Goal: Task Accomplishment & Management: Manage account settings

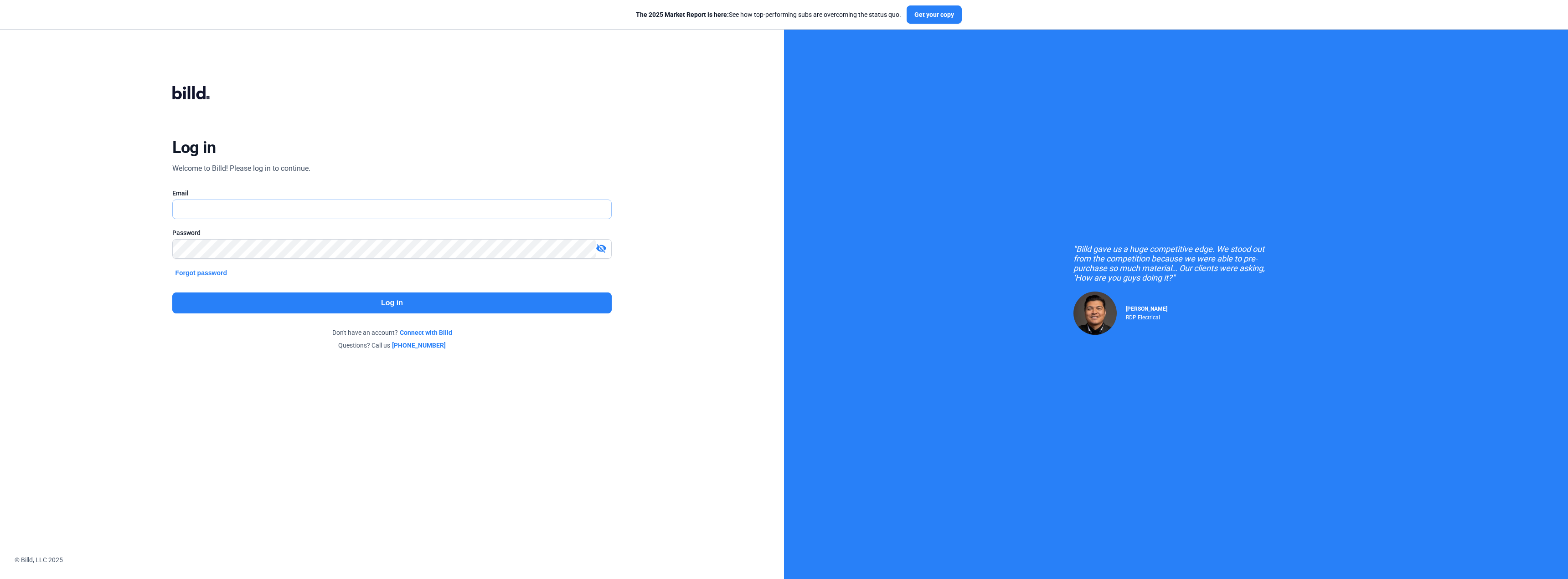
click at [251, 207] on input "text" at bounding box center [392, 209] width 438 height 19
type input "[EMAIL_ADDRESS][DOMAIN_NAME]"
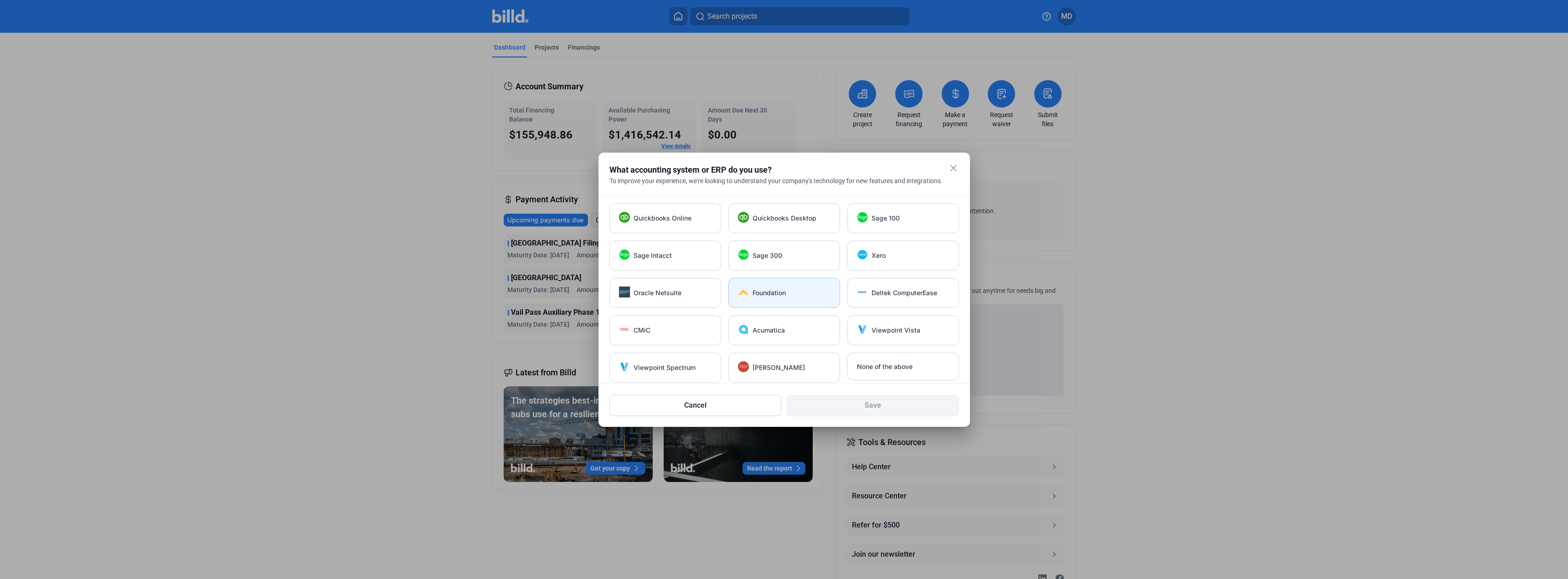
click at [791, 293] on div "Foundation" at bounding box center [791, 293] width 78 height 9
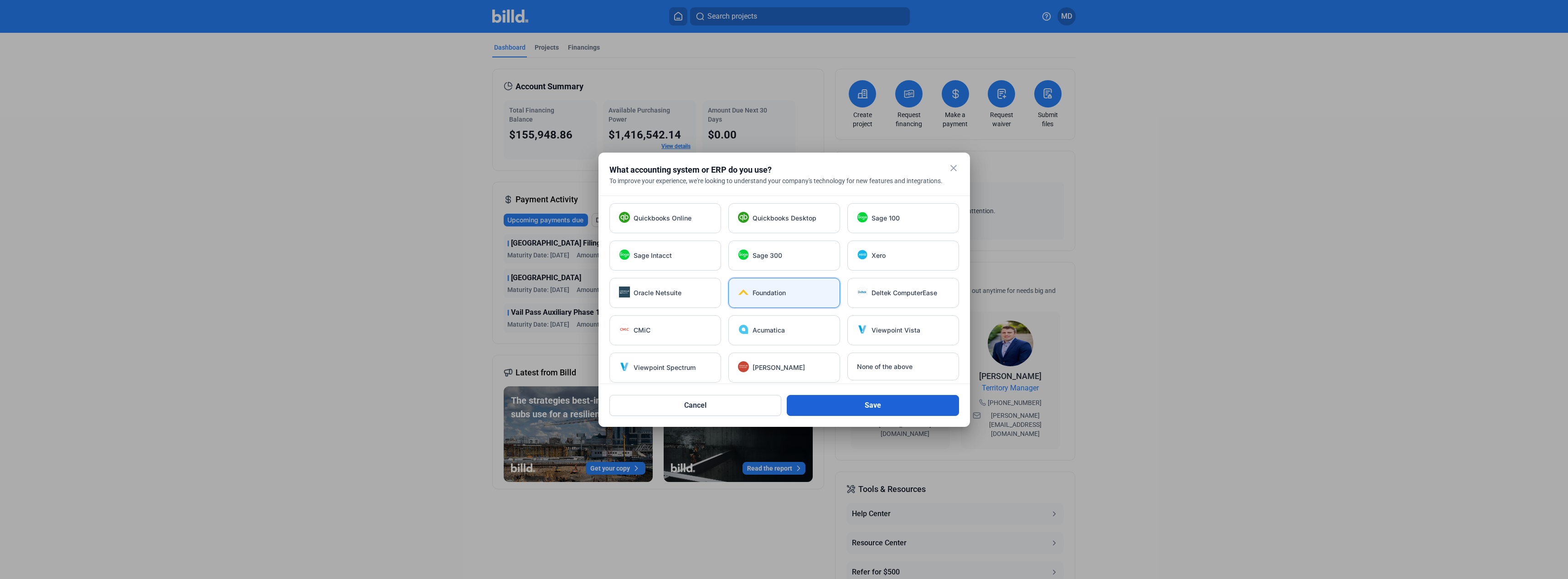
click at [844, 400] on button "Save" at bounding box center [872, 405] width 172 height 21
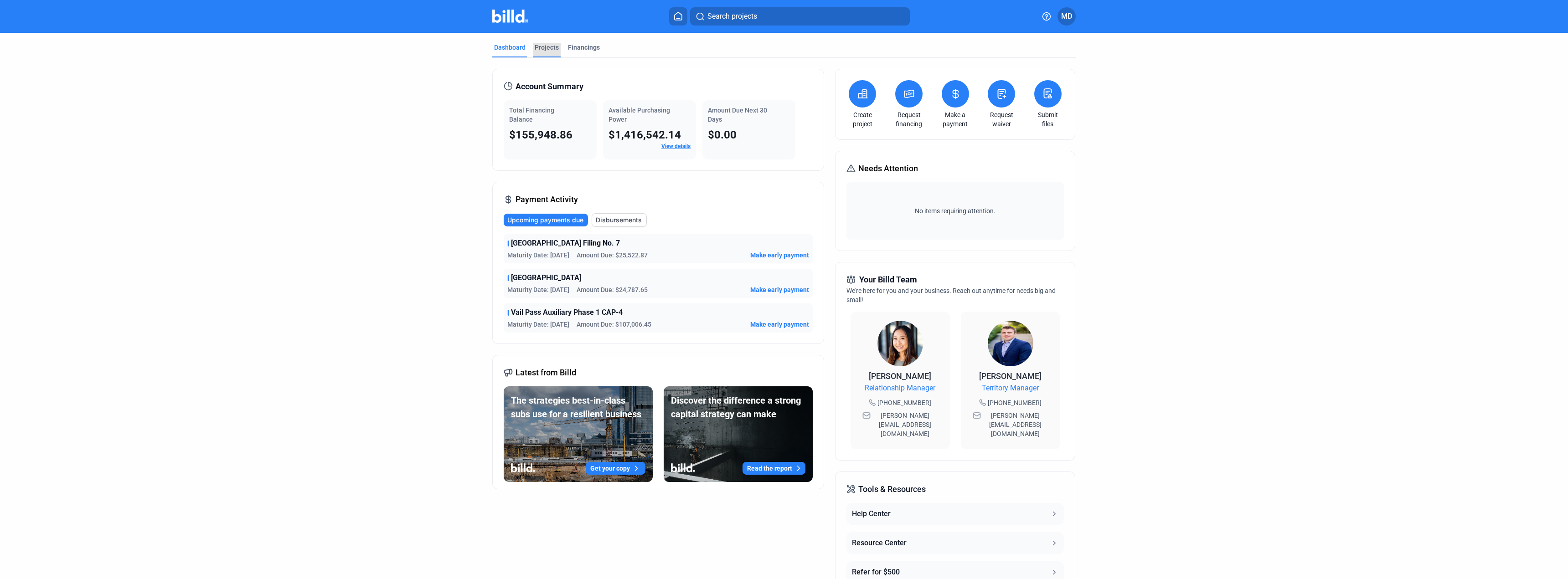
click at [543, 52] on div "Projects" at bounding box center [547, 50] width 28 height 15
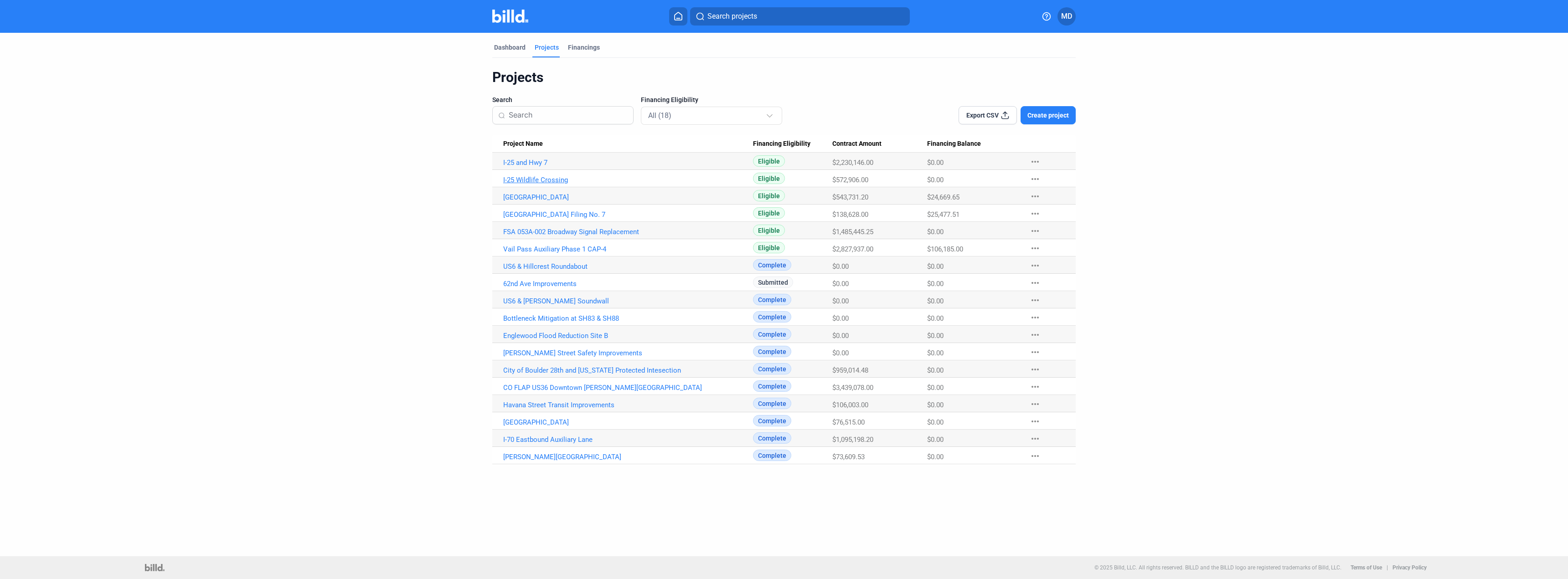
click at [539, 179] on link "I-25 Wildlife Crossing" at bounding box center [628, 179] width 250 height 8
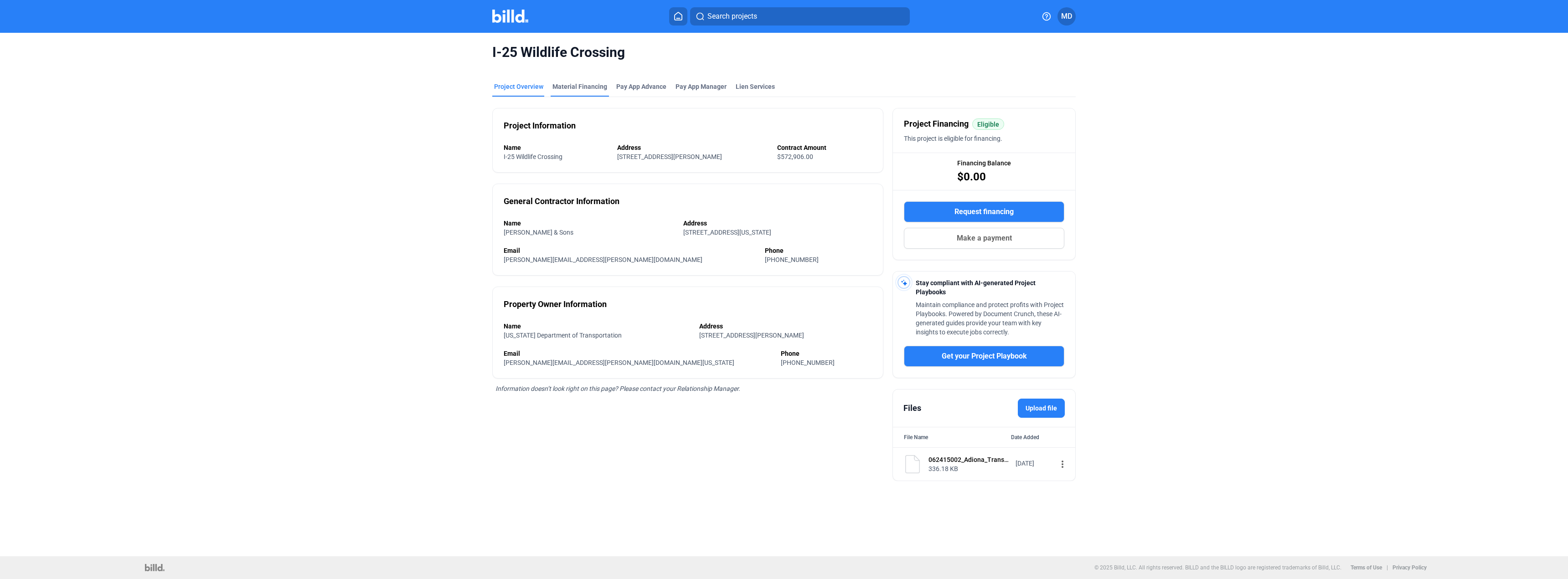
click at [587, 86] on div "Material Financing" at bounding box center [580, 86] width 55 height 9
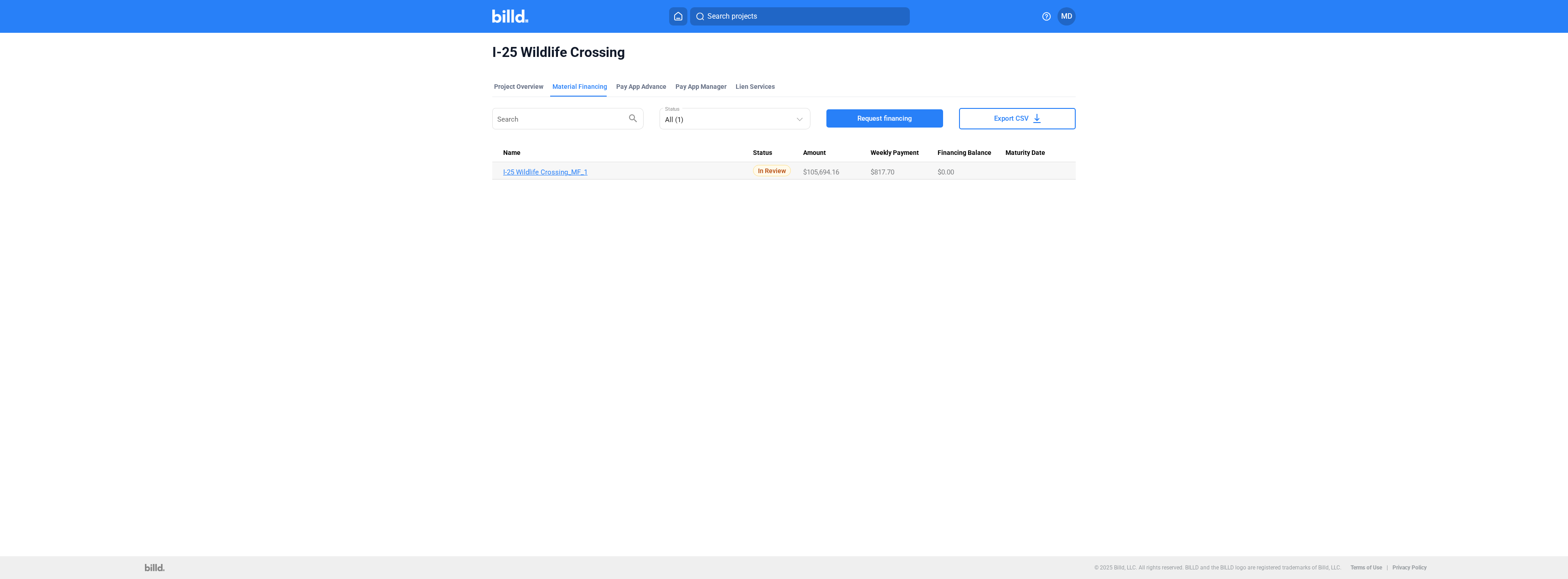
click at [544, 173] on link "I-25 Wildlife Crossing_MF_1" at bounding box center [628, 172] width 250 height 8
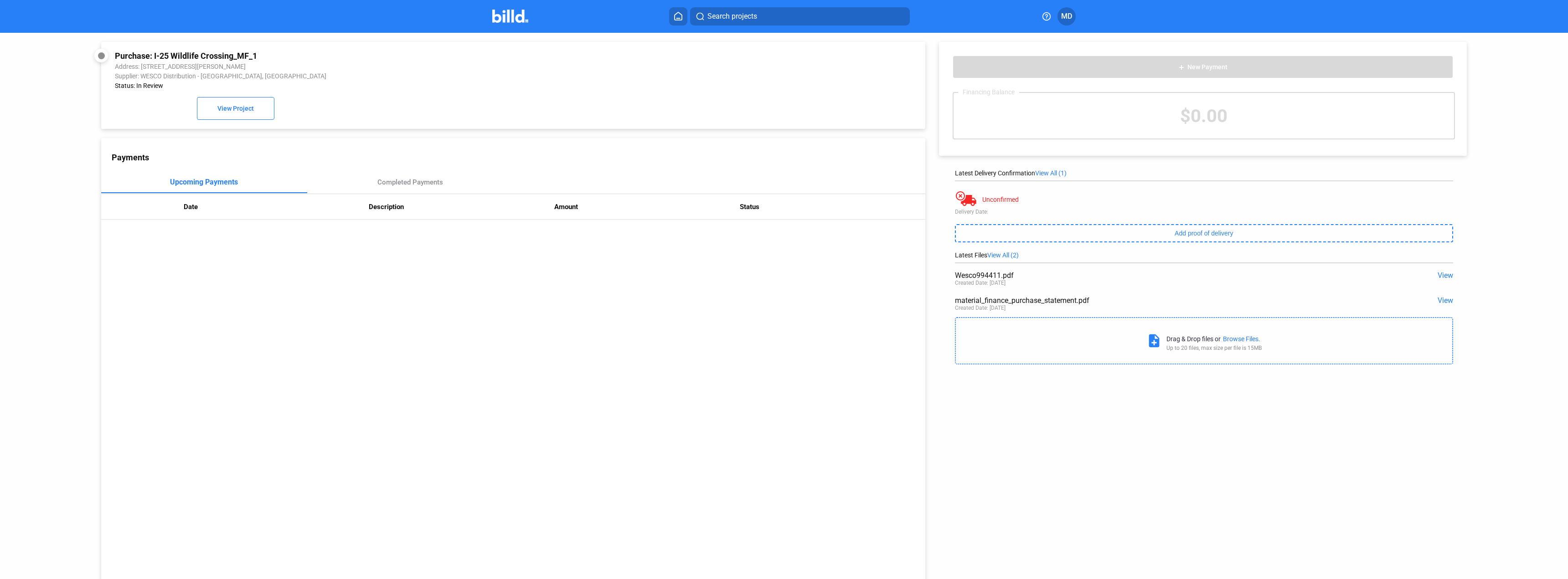
click at [977, 279] on div "Wesco994411.pdf" at bounding box center [1154, 276] width 399 height 9
click at [1443, 277] on span "View" at bounding box center [1445, 276] width 15 height 9
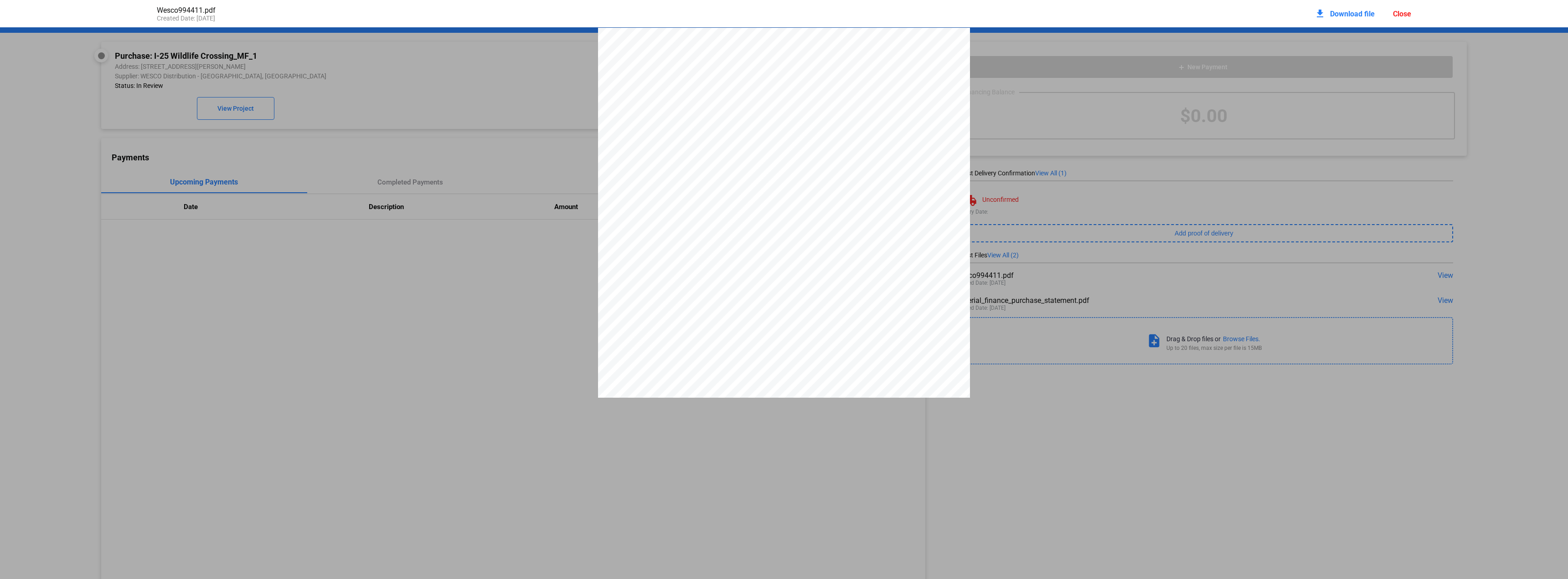
scroll to position [4, 0]
click at [679, 253] on div "[STREET_ADDRESS] INVOICE - ORIGINAL CUSTOMER NUMBER 00611-99 INVOICE DATE [DATE…" at bounding box center [783, 263] width 372 height 481
click at [1401, 17] on div "Close" at bounding box center [1402, 14] width 18 height 9
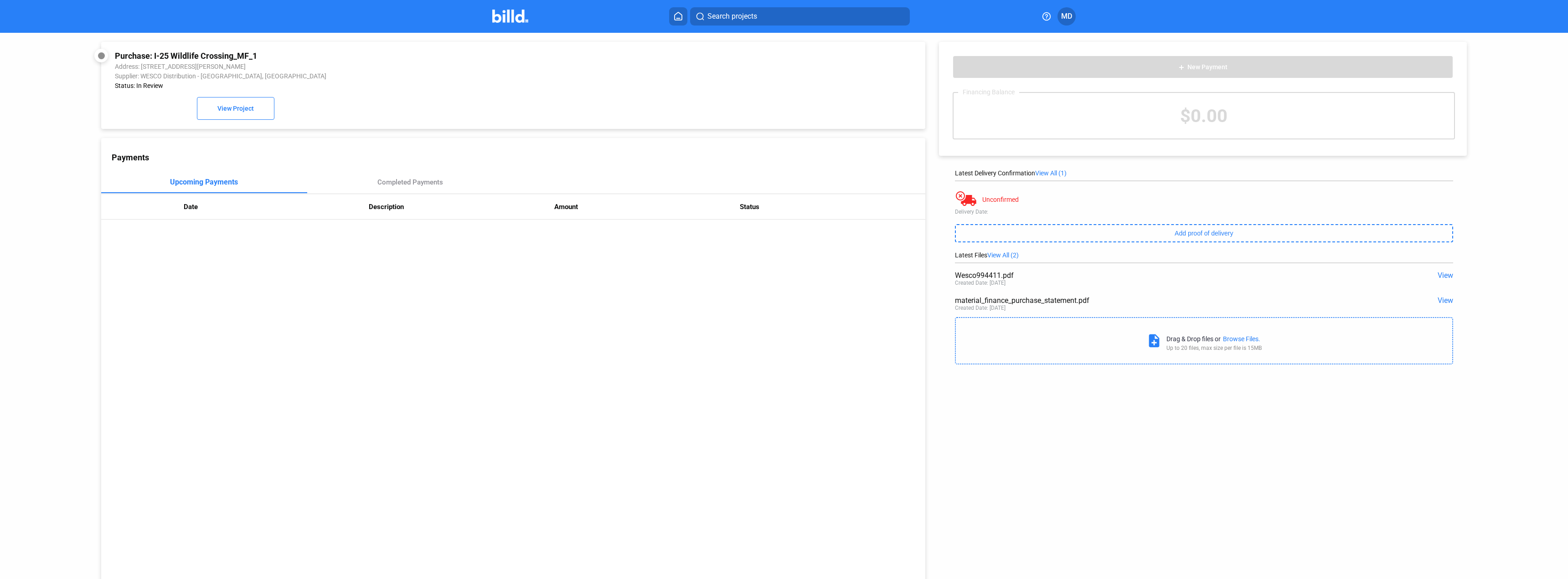
click at [517, 19] on img at bounding box center [510, 16] width 36 height 13
